Goal: Find contact information: Find contact information

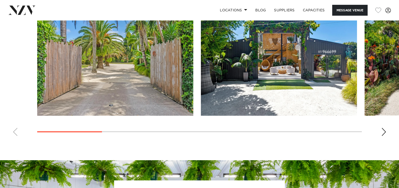
scroll to position [472, 0]
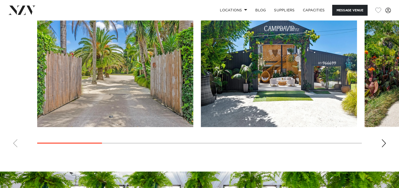
click at [97, 80] on img "1 / 10" at bounding box center [115, 70] width 156 height 115
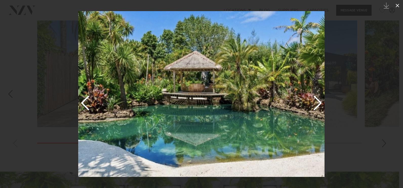
click at [399, 6] on icon at bounding box center [397, 6] width 6 height 6
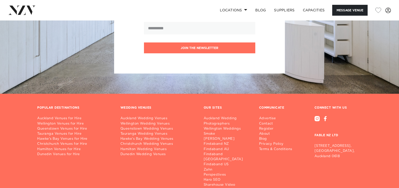
scroll to position [739, 0]
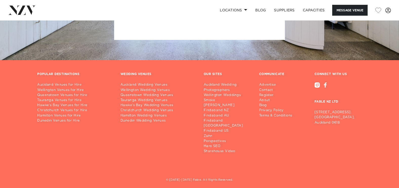
drag, startPoint x: 312, startPoint y: 116, endPoint x: 334, endPoint y: 119, distance: 22.0
click at [334, 119] on div "CONNECT WITH US FABLE NZ LTD [STREET_ADDRESS]" at bounding box center [337, 113] width 55 height 82
copy p "[STREET_ADDRESS]"
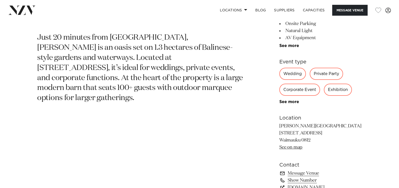
scroll to position [270, 0]
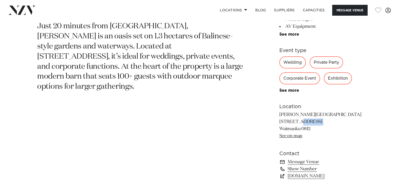
drag, startPoint x: 274, startPoint y: 121, endPoint x: 279, endPoint y: 120, distance: 5.7
click at [279, 120] on div "Auckland [PERSON_NAME] Function Venue Just 20 minutes from [GEOGRAPHIC_DATA], […" at bounding box center [199, 72] width 391 height 228
copy p "[STREET_ADDRESS]"
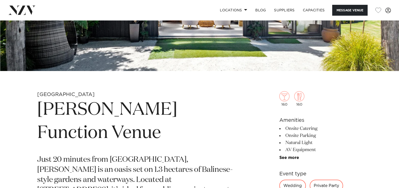
scroll to position [0, 0]
